Goal: Transaction & Acquisition: Purchase product/service

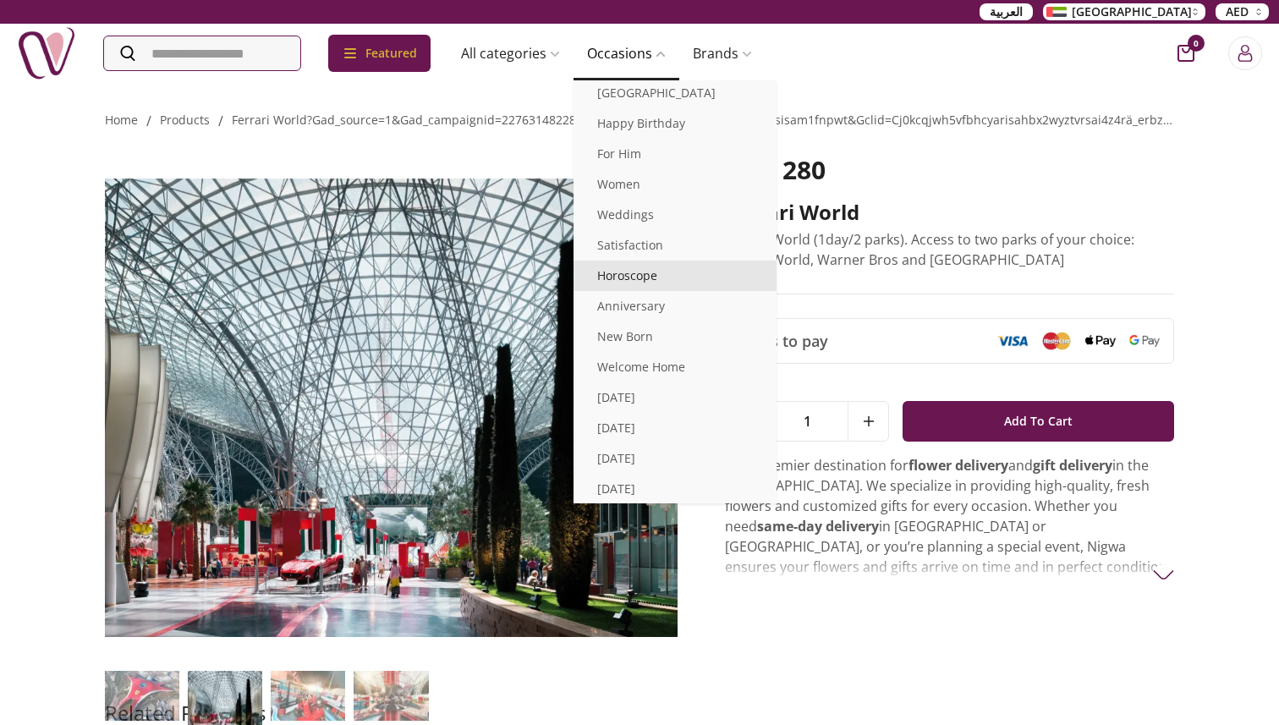
scroll to position [135, 0]
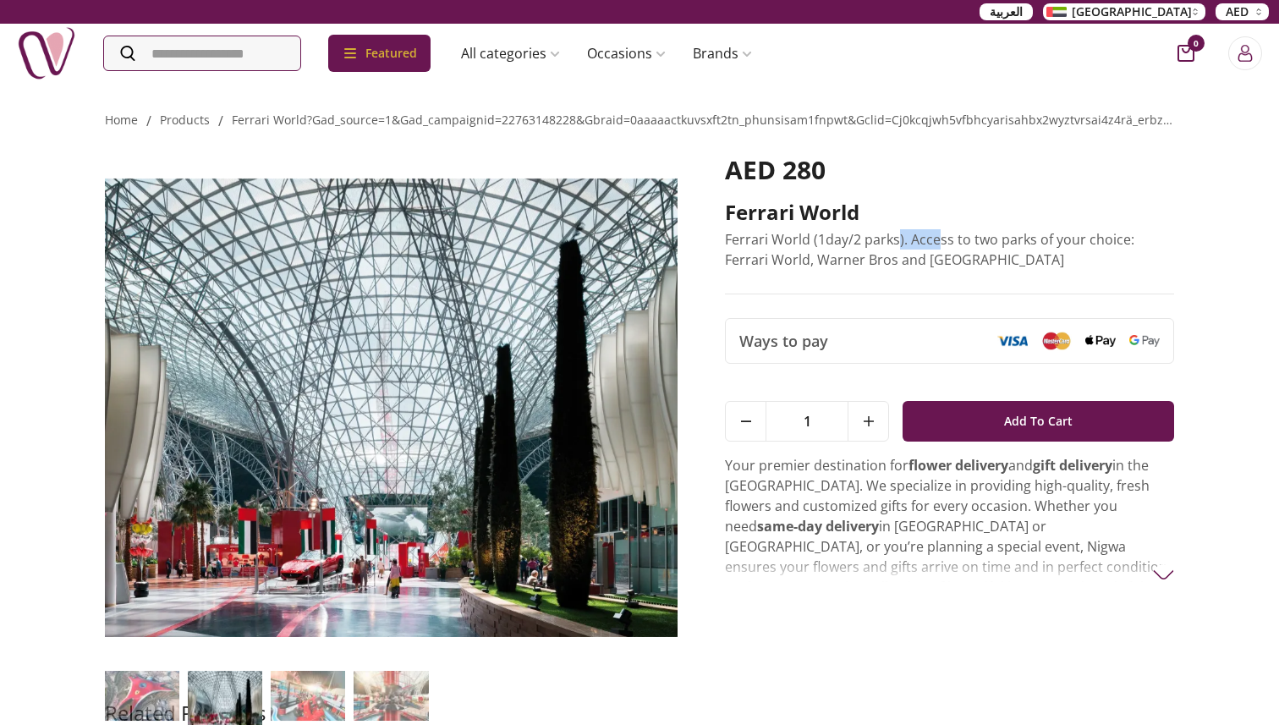
drag, startPoint x: 897, startPoint y: 240, endPoint x: 934, endPoint y: 242, distance: 37.3
click at [934, 242] on p "Ferrari World (1day/2 parks). Access to two parks of your choice: Ferrari World…" at bounding box center [949, 249] width 449 height 41
click at [935, 242] on p "Ferrari World (1day/2 parks). Access to two parks of your choice: Ferrari World…" at bounding box center [949, 249] width 449 height 41
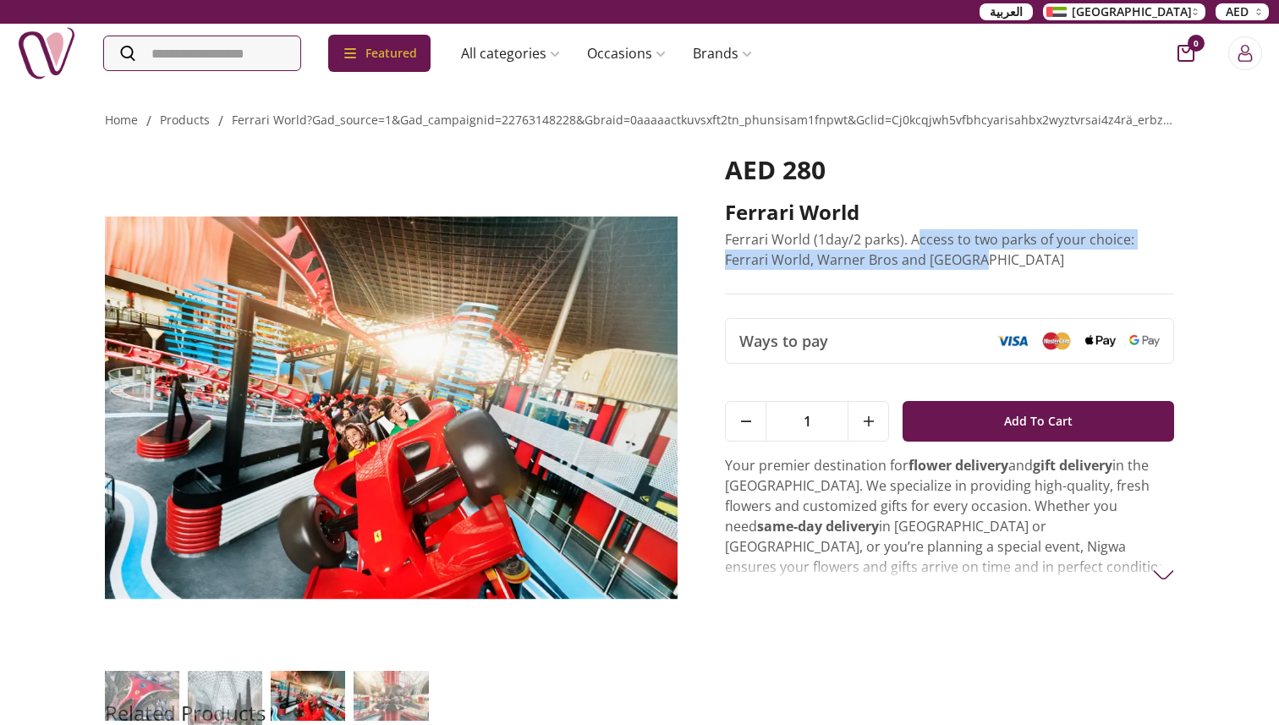
drag, startPoint x: 917, startPoint y: 241, endPoint x: 975, endPoint y: 252, distance: 58.6
click at [976, 252] on p "Ferrari World (1day/2 parks). Access to two parks of your choice: Ferrari World…" at bounding box center [949, 249] width 449 height 41
click at [975, 252] on p "Ferrari World (1day/2 parks). Access to two parks of your choice: Ferrari World…" at bounding box center [949, 249] width 449 height 41
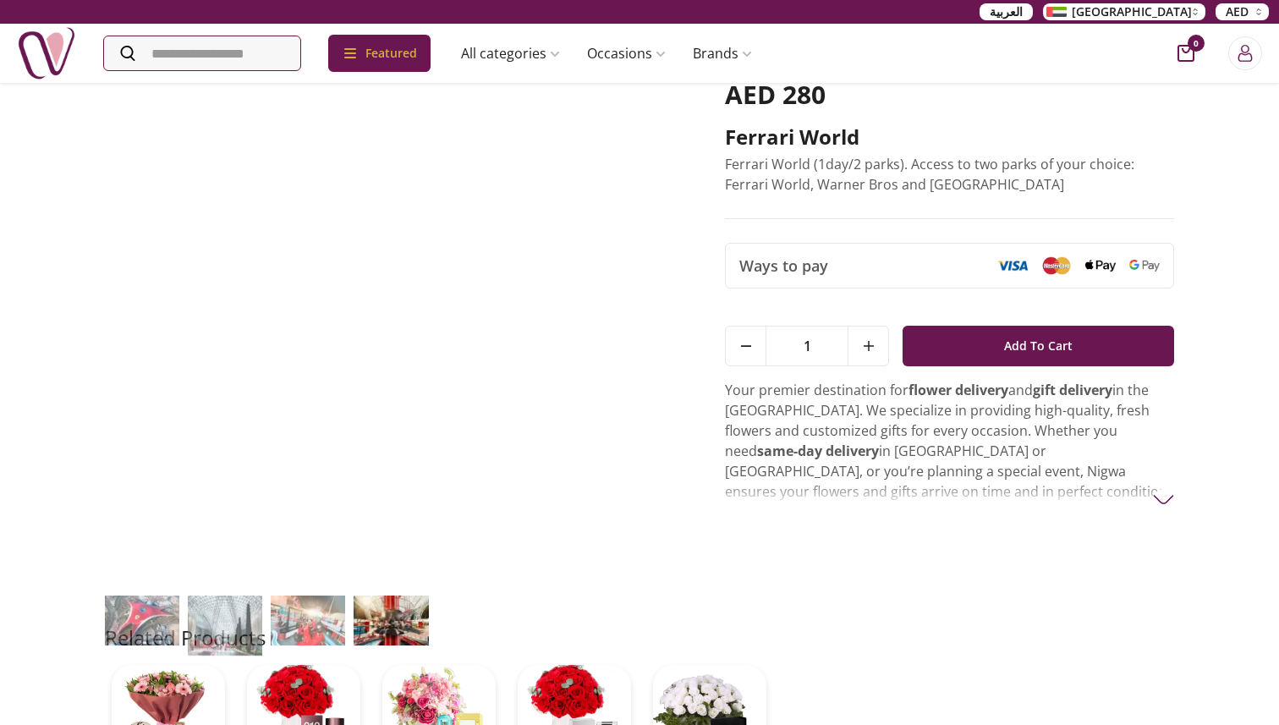
scroll to position [91, 0]
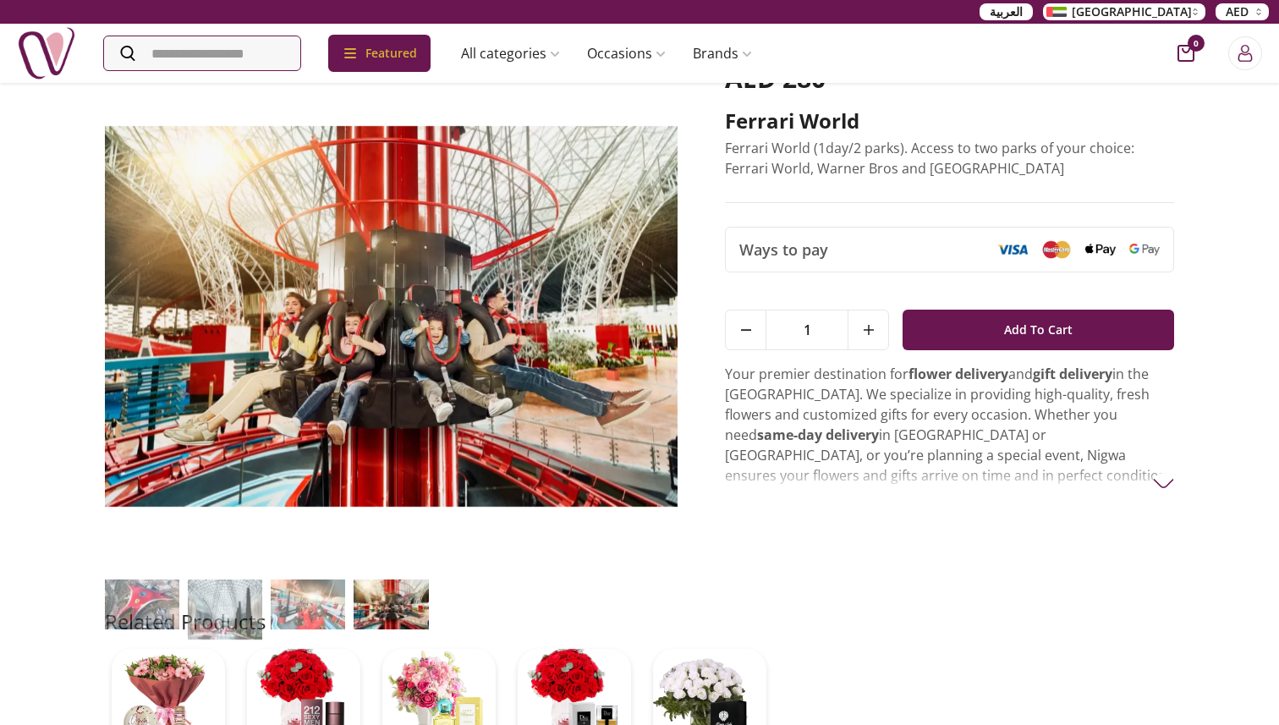
click at [1154, 478] on img at bounding box center [1163, 483] width 21 height 21
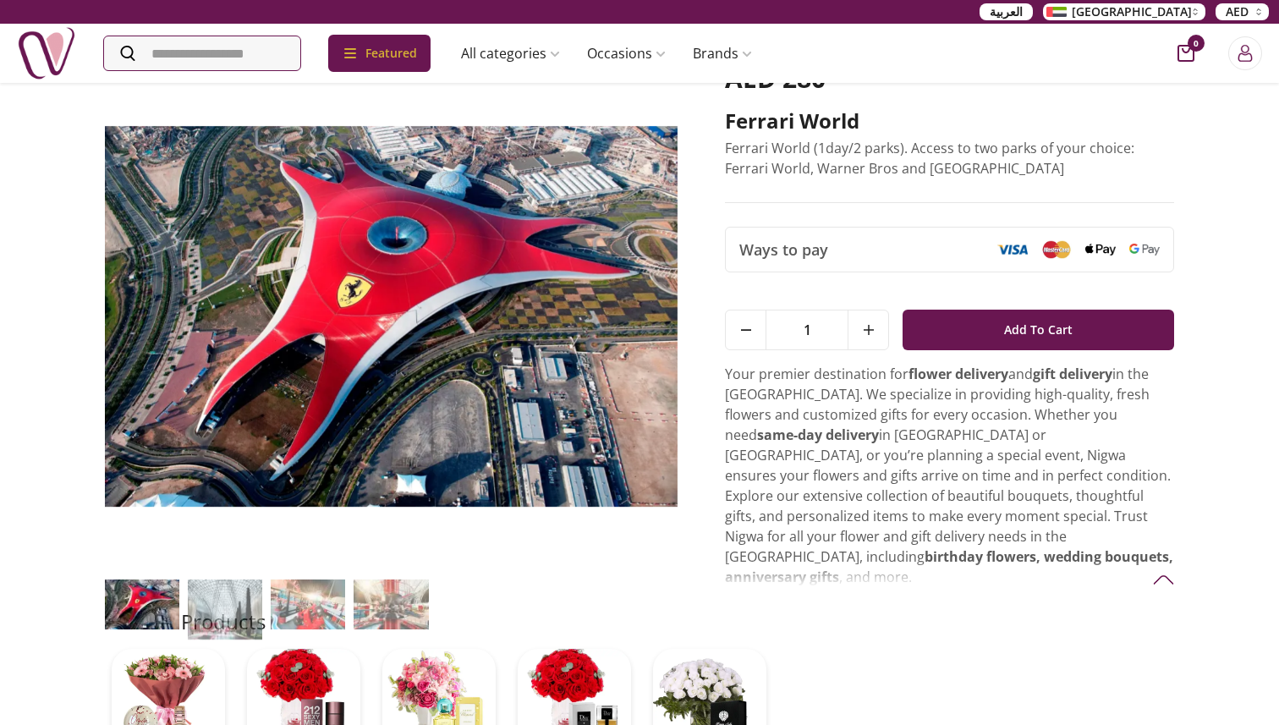
click at [1174, 560] on div "Home / products / ferrari world?gad_source=1&gad_campaignid=22763148228&gbraid=…" at bounding box center [639, 407] width 1083 height 833
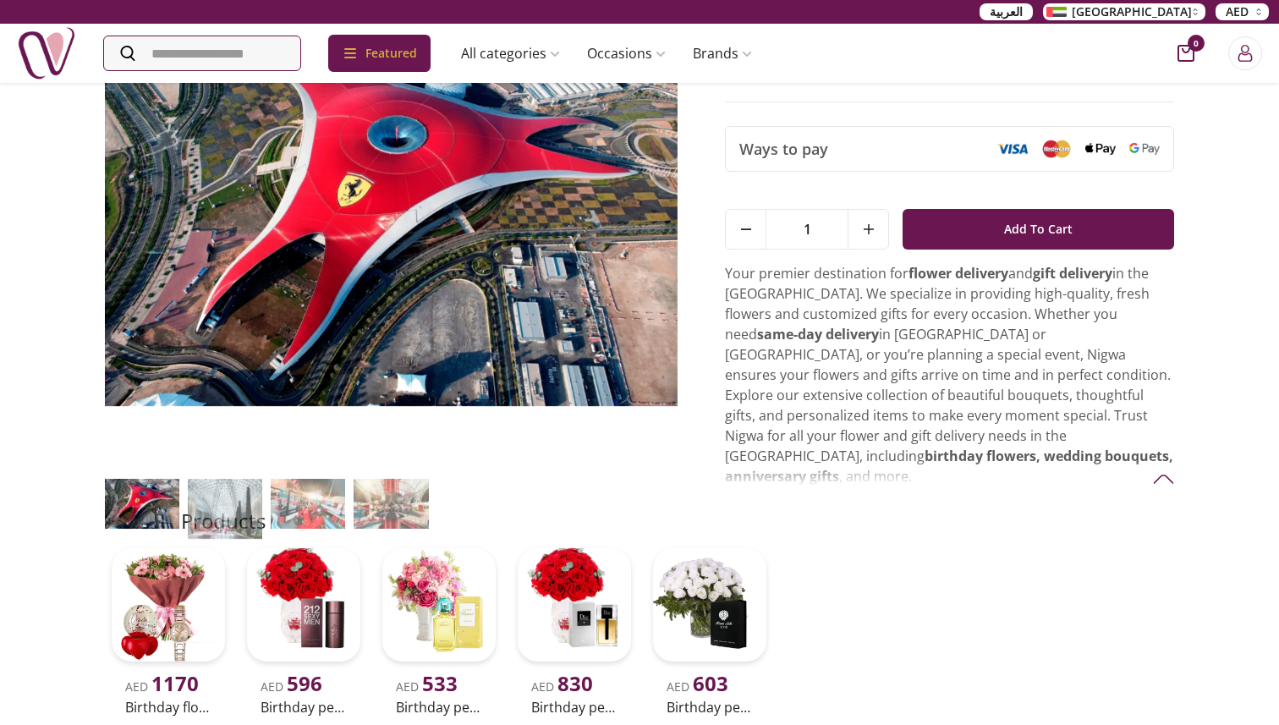
scroll to position [0, 0]
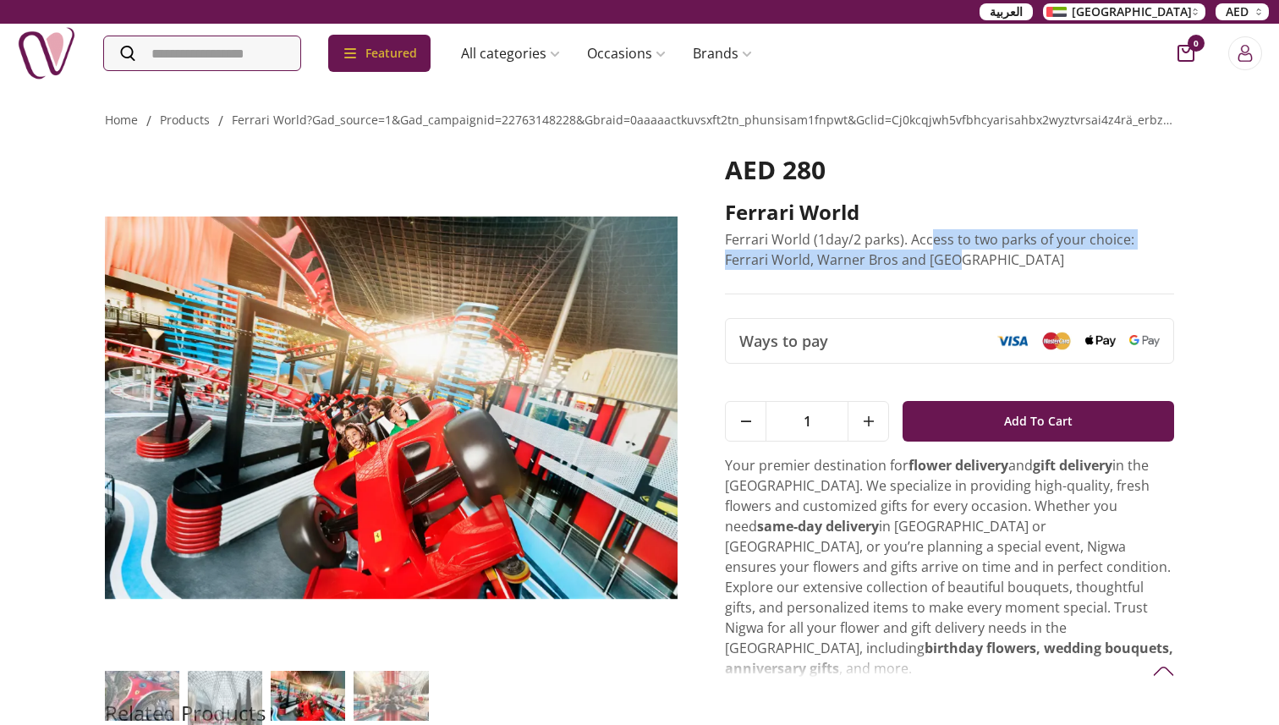
drag, startPoint x: 929, startPoint y: 248, endPoint x: 957, endPoint y: 251, distance: 28.1
click at [957, 251] on p "Ferrari World (1day/2 parks). Access to two parks of your choice: Ferrari World…" at bounding box center [949, 249] width 449 height 41
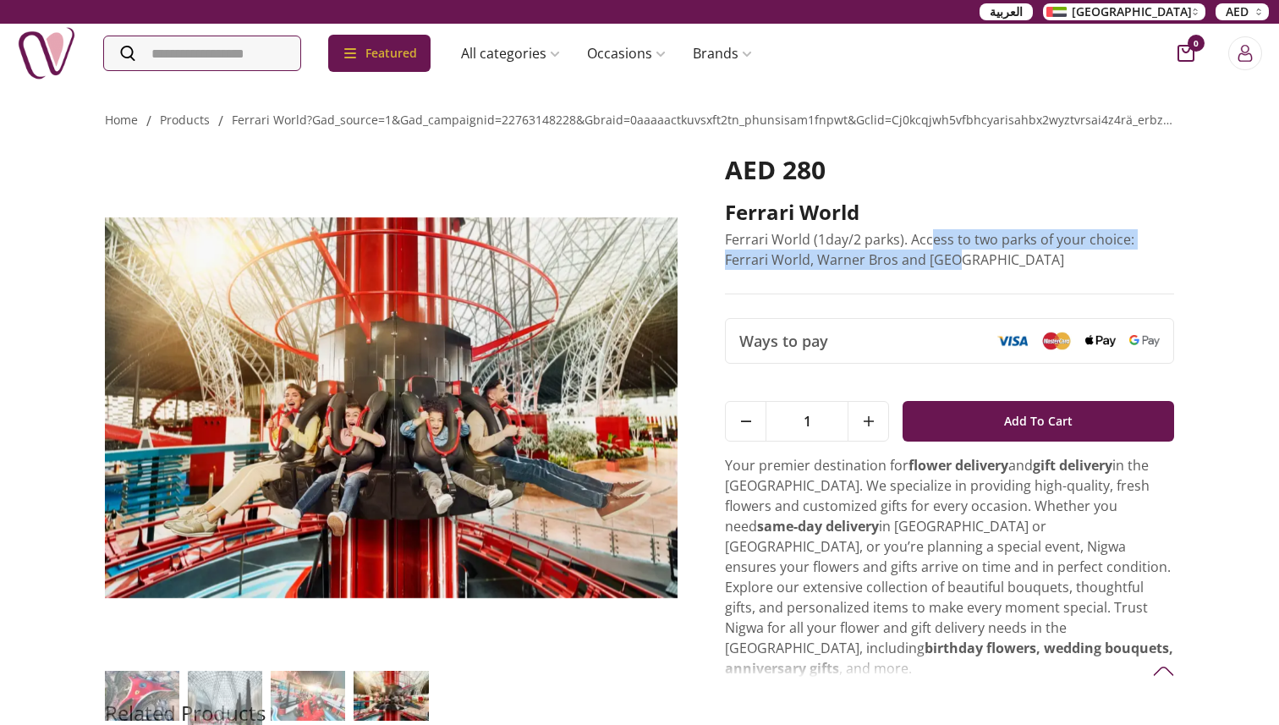
click at [957, 251] on p "Ferrari World (1day/2 parks). Access to two parks of your choice: Ferrari World…" at bounding box center [949, 249] width 449 height 41
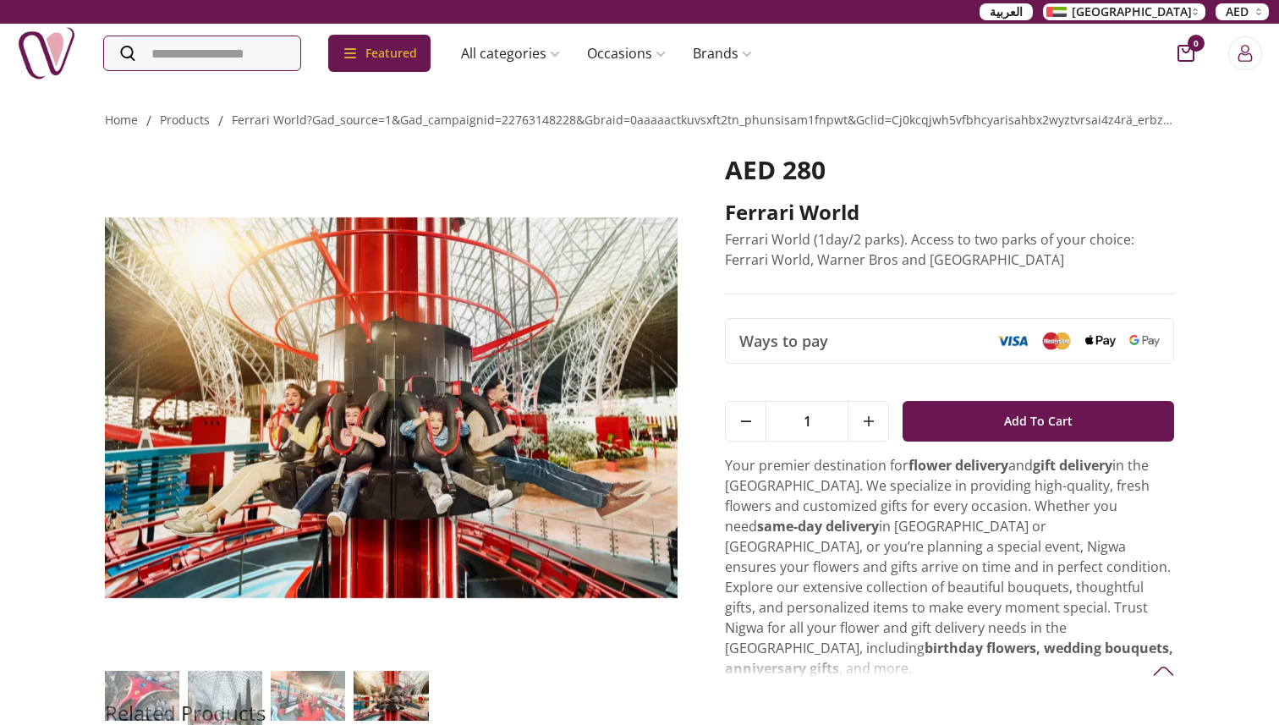
click at [470, 515] on img at bounding box center [391, 408] width 573 height 506
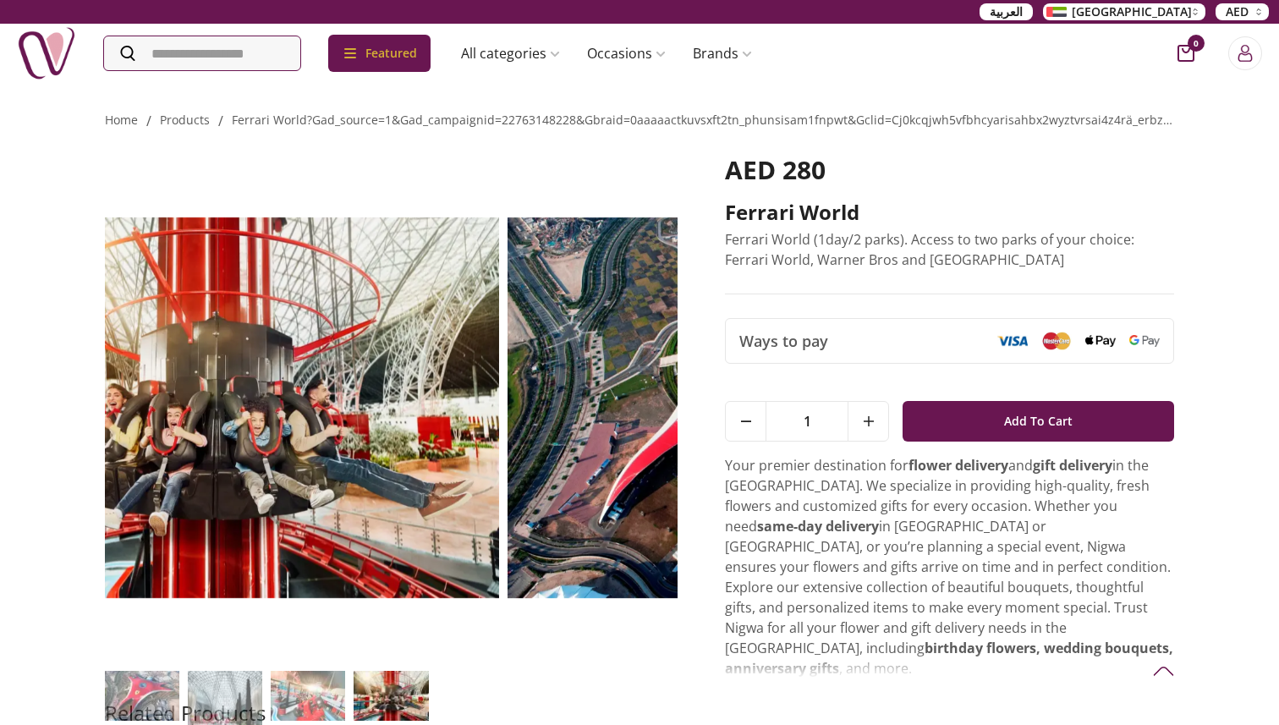
click at [267, 594] on img at bounding box center [212, 408] width 573 height 506
